Goal: Task Accomplishment & Management: Use online tool/utility

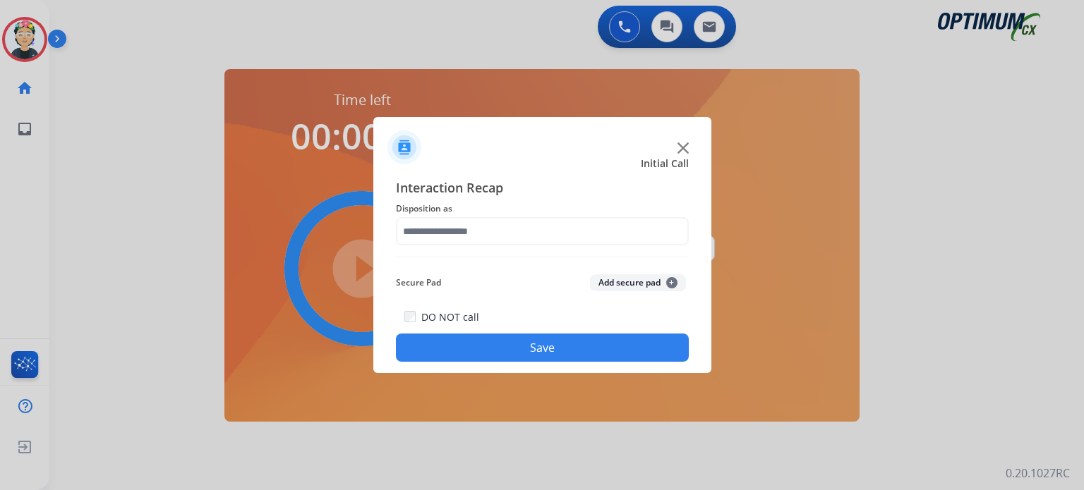
click at [688, 138] on div at bounding box center [542, 141] width 338 height 49
click at [687, 146] on img at bounding box center [682, 148] width 11 height 11
click at [684, 148] on img at bounding box center [682, 148] width 11 height 11
click at [684, 147] on img at bounding box center [682, 148] width 11 height 11
click at [682, 147] on img at bounding box center [682, 148] width 11 height 11
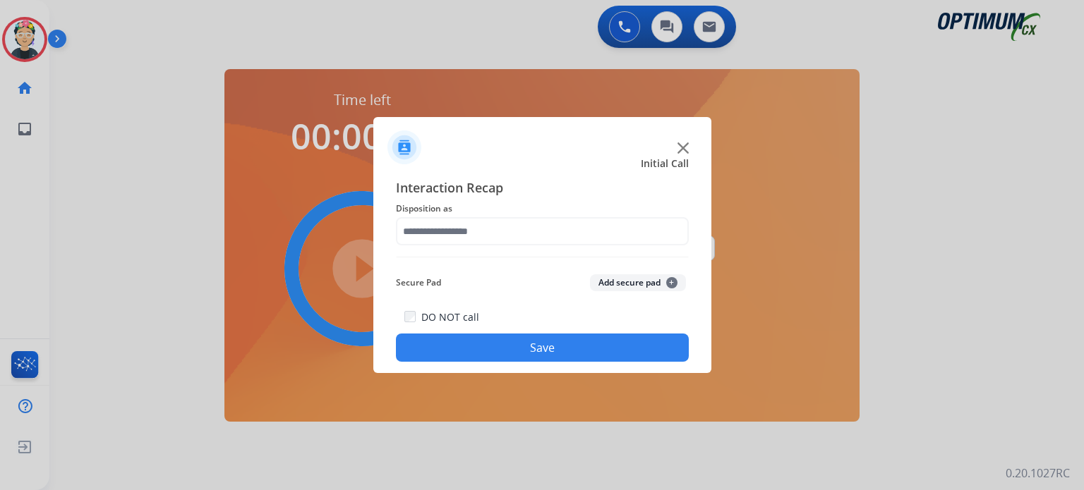
click at [682, 147] on img at bounding box center [682, 148] width 11 height 11
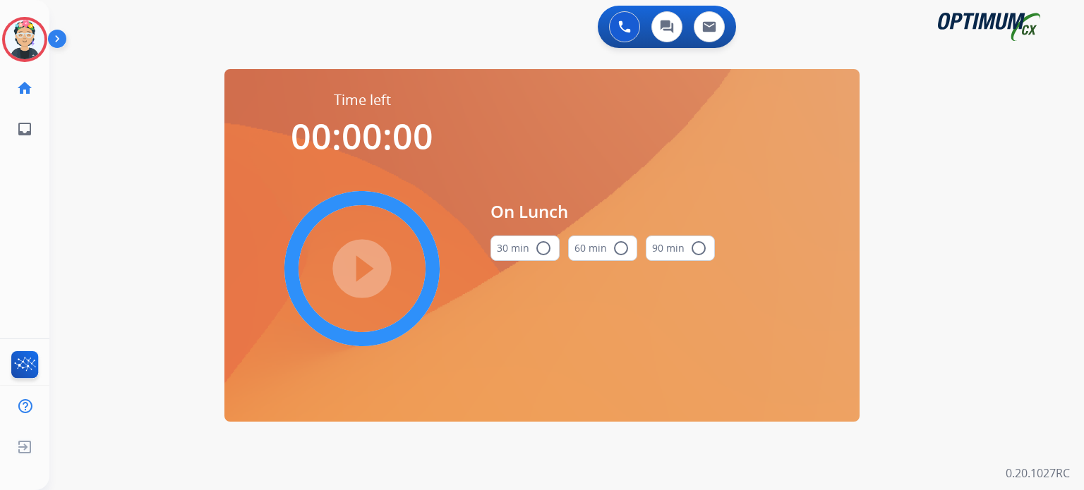
click at [682, 147] on div "On Lunch 30 min radio_button_unchecked 60 min radio_button_unchecked 90 min rad…" at bounding box center [602, 235] width 224 height 291
click at [22, 42] on img at bounding box center [25, 40] width 40 height 40
